Goal: Find specific page/section: Find specific page/section

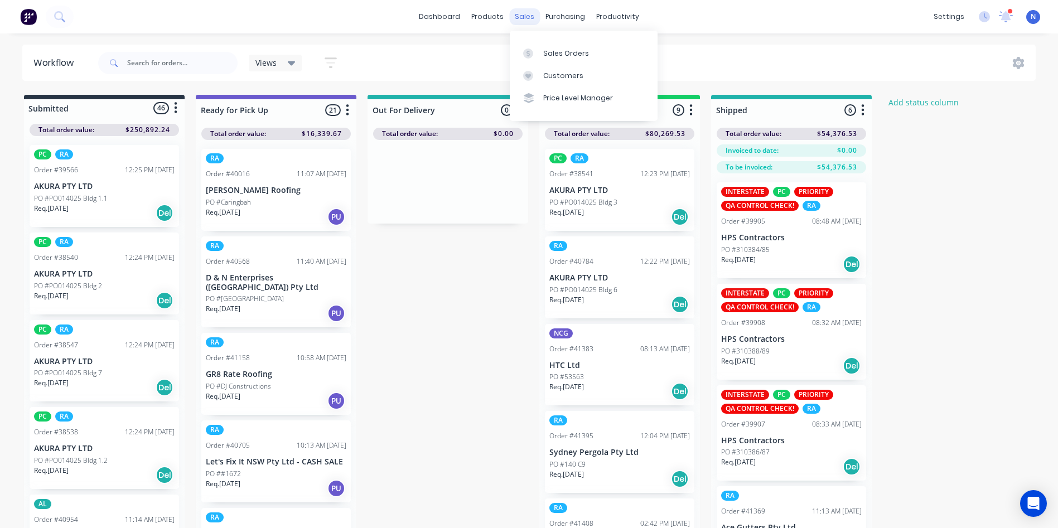
click at [525, 19] on div "sales" at bounding box center [524, 16] width 31 height 17
click at [589, 53] on link "Sales Orders" at bounding box center [584, 53] width 148 height 22
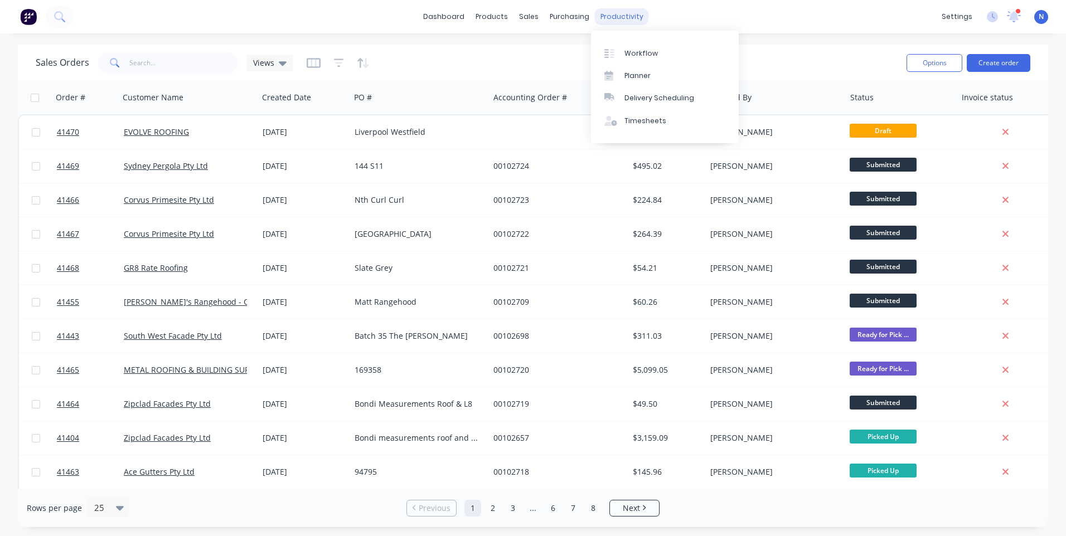
click at [629, 20] on div "productivity" at bounding box center [622, 16] width 54 height 17
click at [661, 62] on link "Workflow" at bounding box center [665, 53] width 148 height 22
